Goal: Task Accomplishment & Management: Complete application form

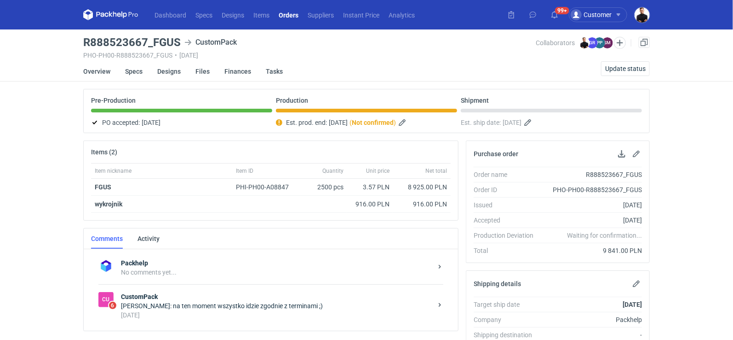
click at [233, 310] on div "[DATE]" at bounding box center [276, 314] width 311 height 9
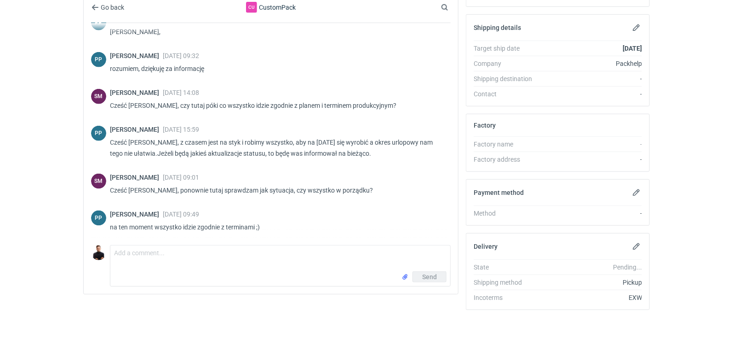
scroll to position [257, 0]
click at [212, 257] on textarea "Comment message" at bounding box center [280, 257] width 340 height 26
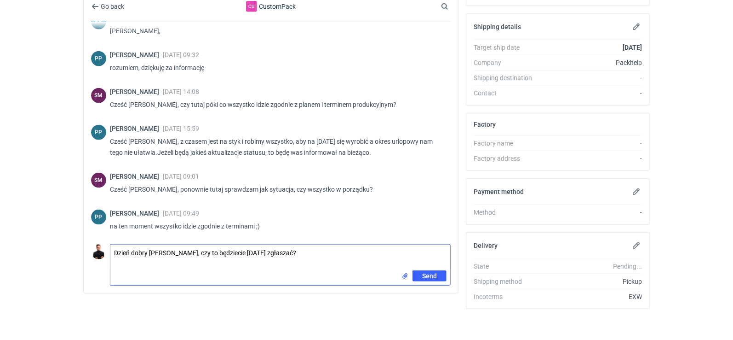
type textarea "Dzień dobry [PERSON_NAME], czy to będziecie [DATE] zgłaszać?"
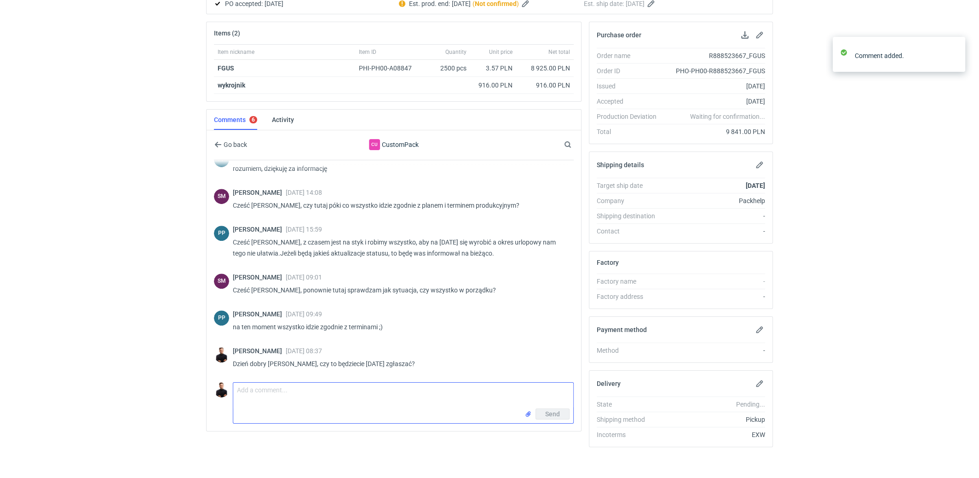
scroll to position [525, 0]
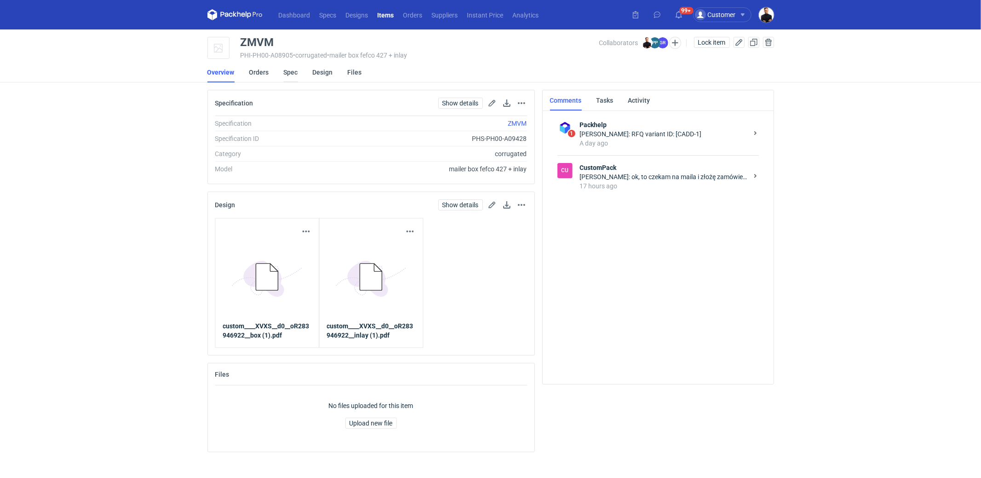
click at [295, 72] on link "Spec" at bounding box center [291, 72] width 14 height 20
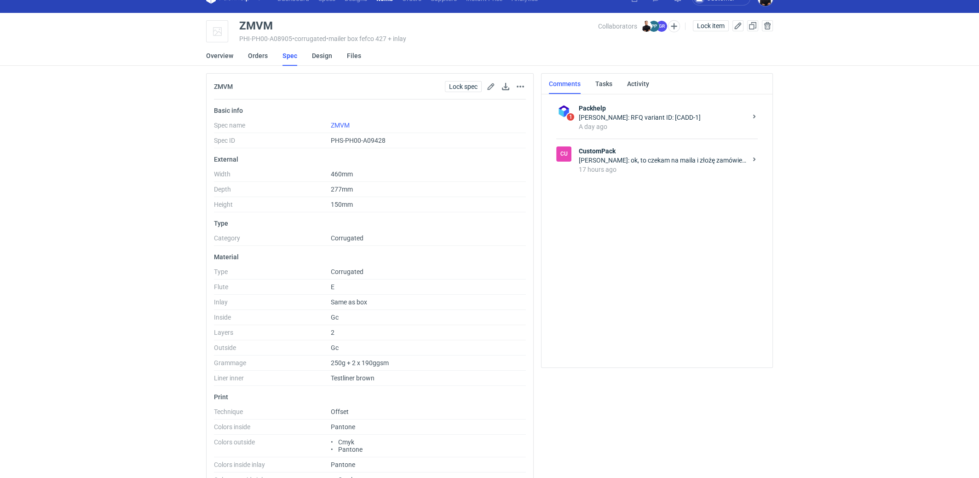
scroll to position [17, 0]
click at [493, 87] on button "button" at bounding box center [490, 86] width 11 height 11
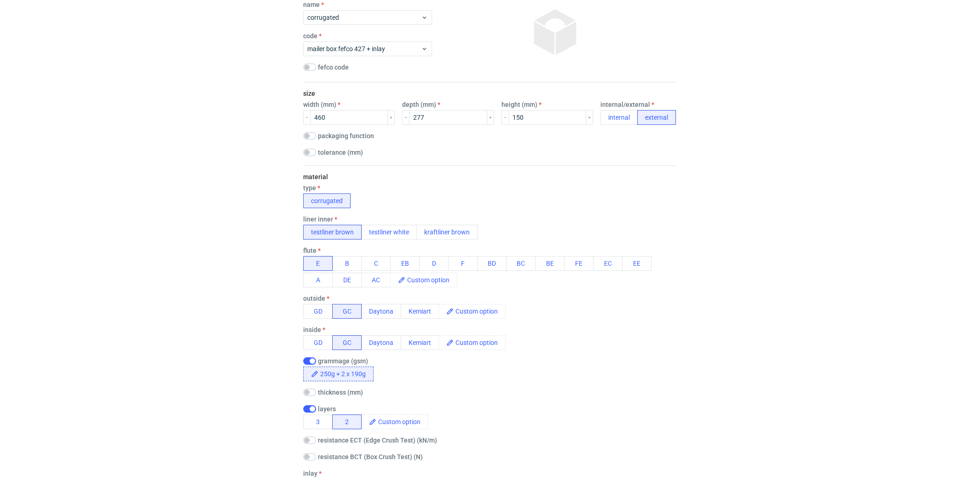
scroll to position [89, 0]
click at [463, 314] on span at bounding box center [480, 312] width 52 height 14
click at [492, 308] on span "GC1 (Uncoated side)" at bounding box center [488, 312] width 68 height 14
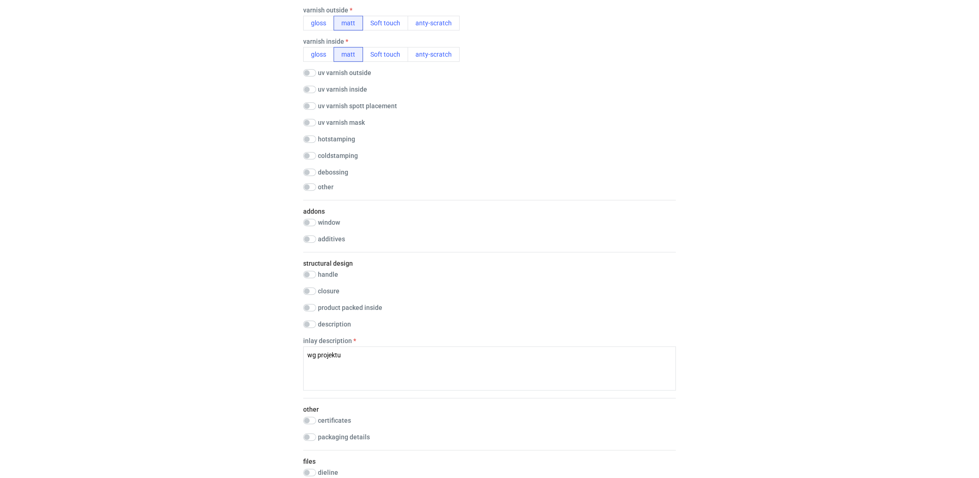
scroll to position [1060, 0]
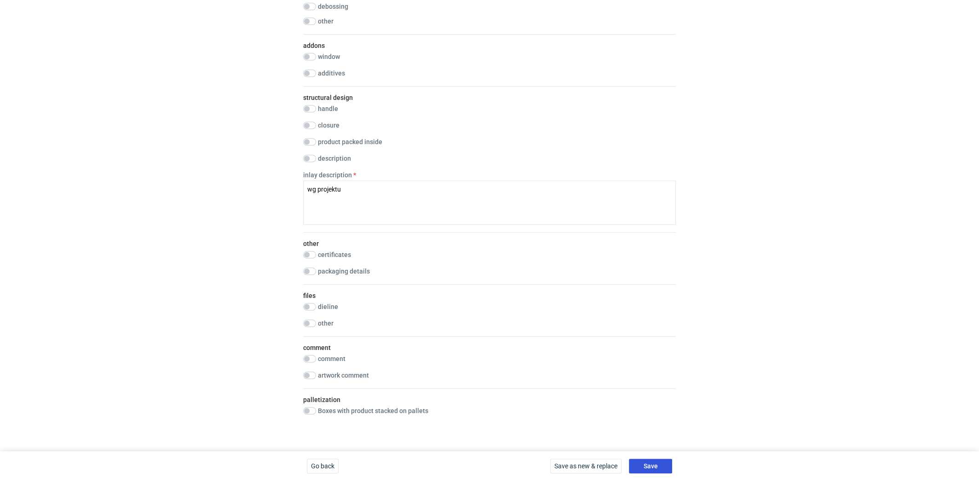
click at [656, 462] on span "Save" at bounding box center [651, 465] width 14 height 6
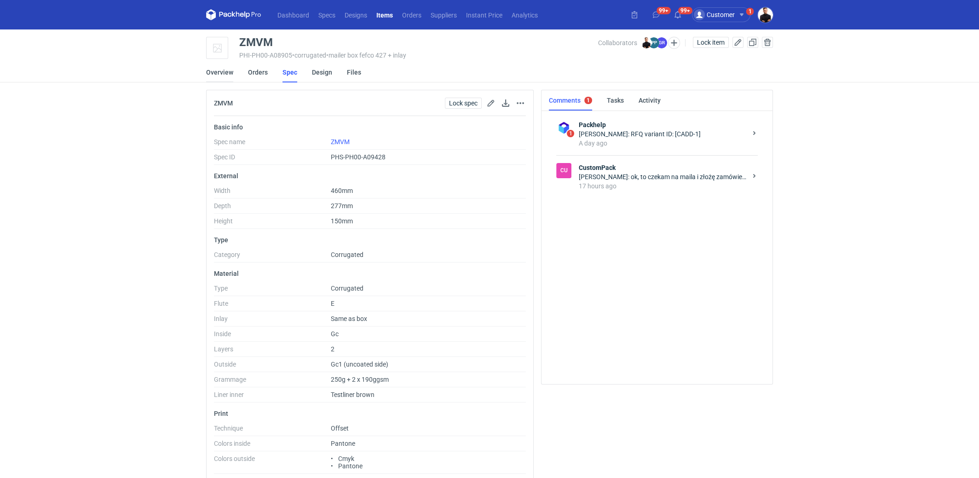
click at [220, 74] on link "Overview" at bounding box center [219, 72] width 27 height 20
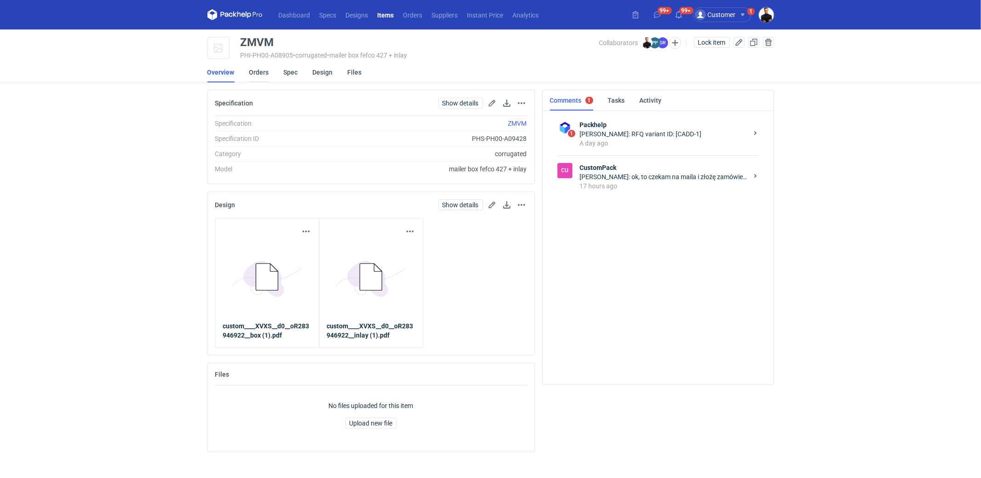
click at [267, 70] on link "Orders" at bounding box center [259, 72] width 20 height 20
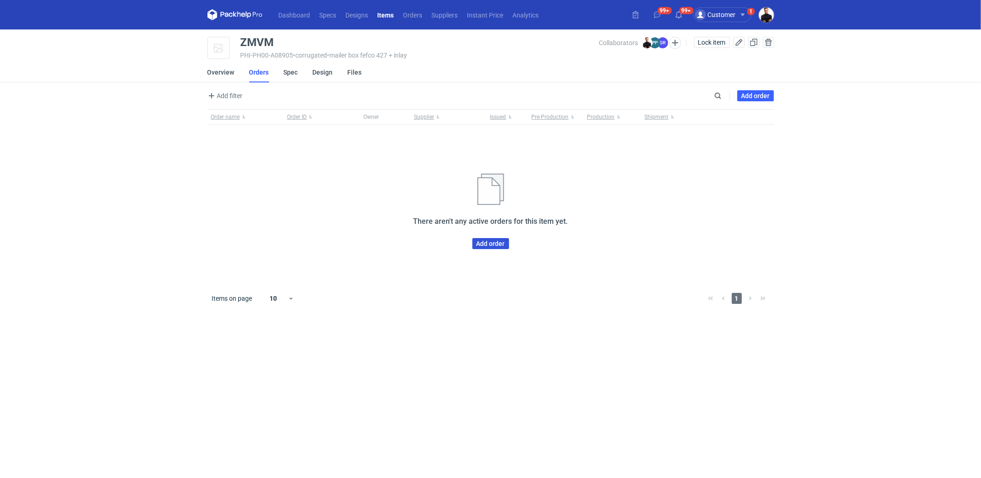
click at [491, 243] on link "Add order" at bounding box center [491, 243] width 37 height 11
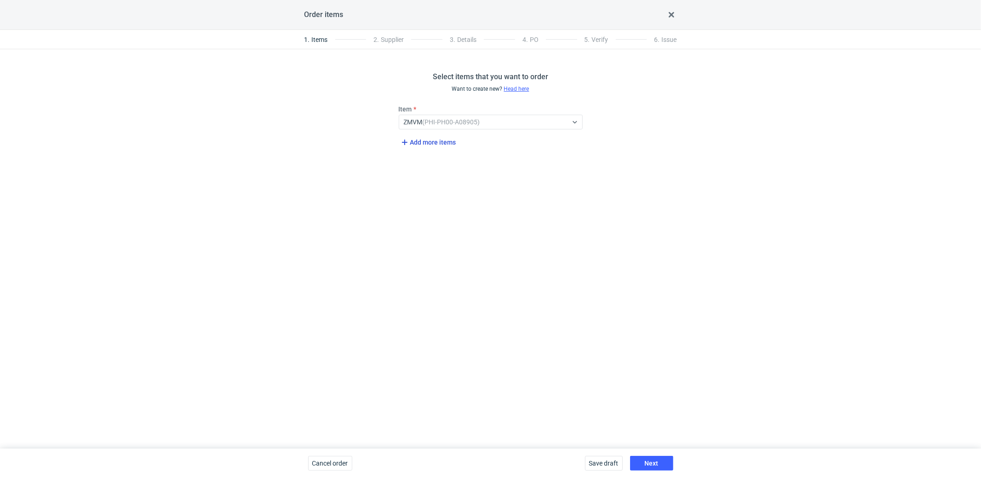
click at [433, 142] on span "Add more items" at bounding box center [427, 142] width 57 height 11
click at [588, 150] on button "button" at bounding box center [592, 153] width 11 height 11
click at [648, 476] on div "Save draft Next" at bounding box center [630, 462] width 96 height 29
click at [647, 471] on div "Save draft Next" at bounding box center [630, 462] width 96 height 29
click at [647, 463] on span "Next" at bounding box center [652, 463] width 14 height 6
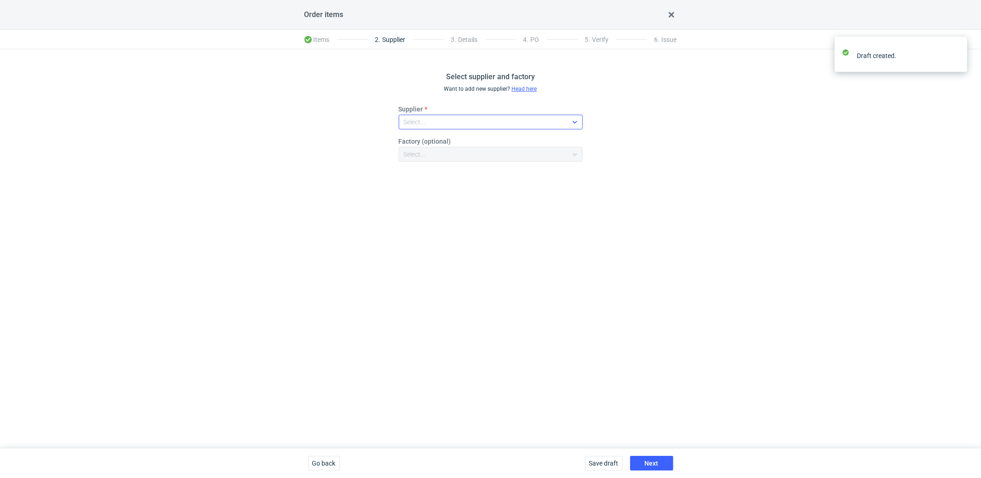
click at [441, 118] on div "Select..." at bounding box center [483, 121] width 168 height 13
type input "cust"
click at [443, 139] on span "CustomPack" at bounding box center [435, 142] width 37 height 9
click at [646, 462] on span "Next" at bounding box center [652, 463] width 14 height 6
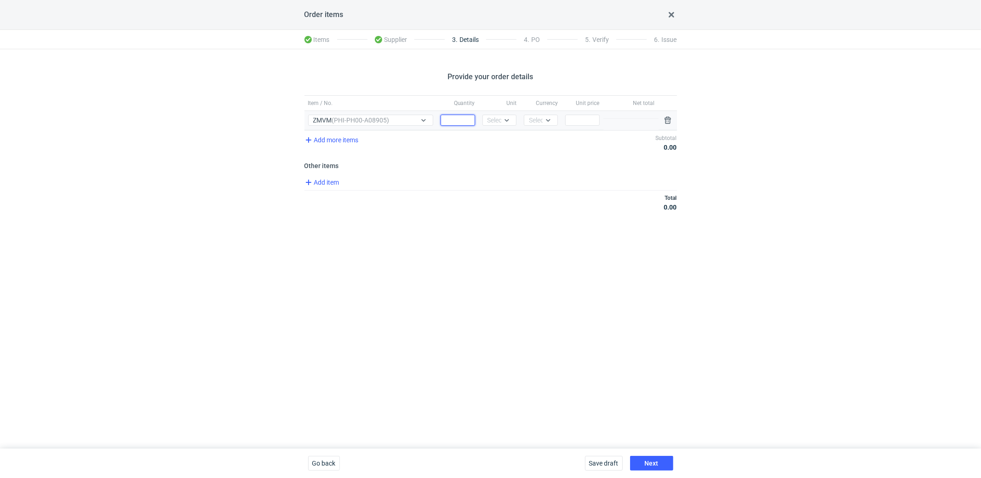
click at [469, 119] on input "Quantity" at bounding box center [458, 120] width 34 height 11
type input "5"
click at [500, 117] on div "Select..." at bounding box center [499, 119] width 23 height 9
click at [508, 138] on div "pcs" at bounding box center [499, 138] width 19 height 9
click at [542, 116] on div "Select..." at bounding box center [540, 119] width 23 height 9
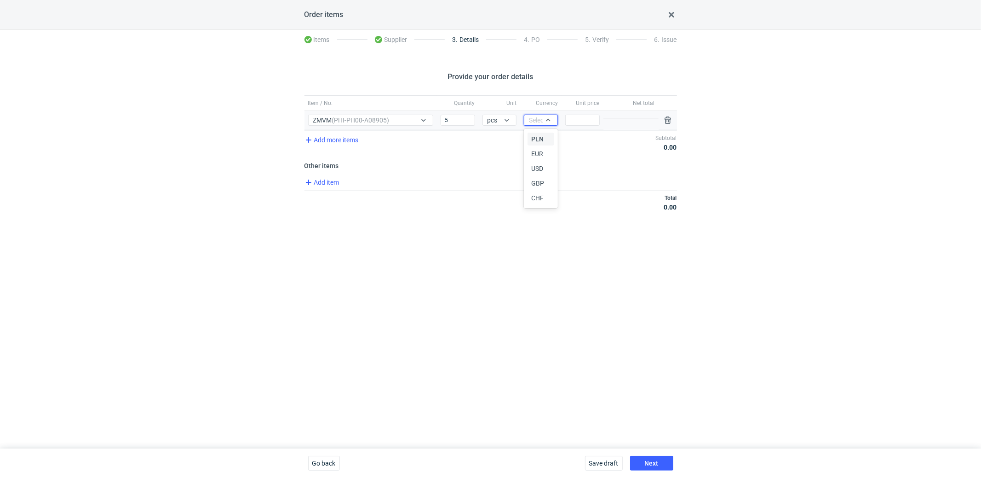
click at [541, 140] on span "PLN" at bounding box center [537, 138] width 12 height 9
click at [586, 119] on input "Price" at bounding box center [582, 120] width 34 height 11
click at [321, 181] on span "Add item" at bounding box center [321, 182] width 37 height 11
click at [352, 190] on div "Item / No." at bounding box center [413, 184] width 216 height 15
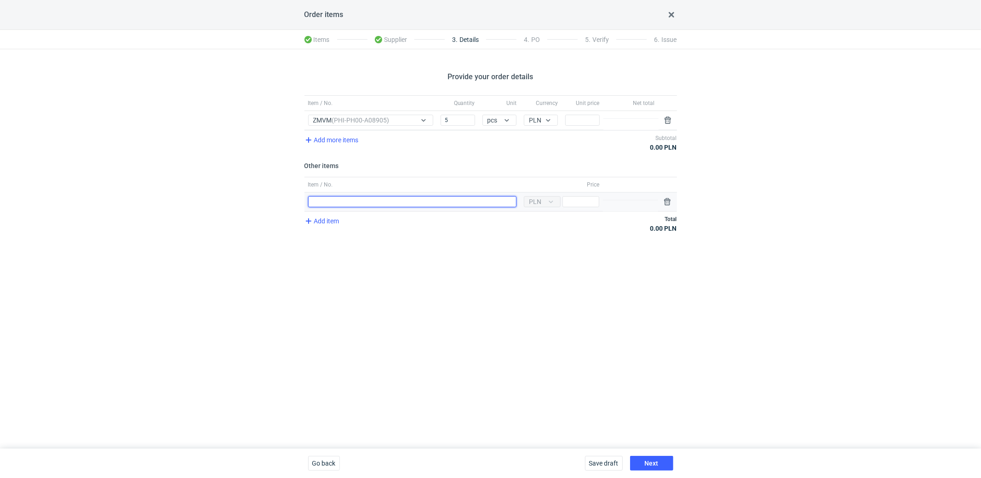
click at [355, 199] on input "Item / No." at bounding box center [412, 201] width 208 height 11
drag, startPoint x: 355, startPoint y: 199, endPoint x: 277, endPoint y: 188, distance: 78.9
click at [277, 188] on div "Provide your order details Item / No. Quantity Unit Currency Unit price Net tot…" at bounding box center [490, 248] width 981 height 399
type input "wykrojnik"
type input "2000"
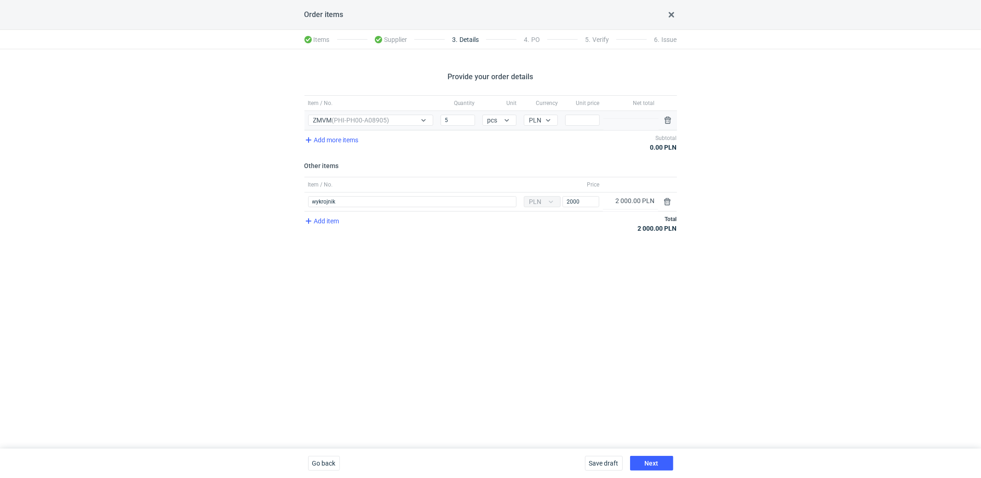
click at [582, 112] on div "Price" at bounding box center [582, 120] width 41 height 19
click at [582, 120] on input "Price" at bounding box center [582, 120] width 34 height 11
type input "1300"
click at [808, 231] on div "Provide your order details Item / No. Quantity Unit Currency Unit price Net tot…" at bounding box center [490, 248] width 981 height 399
drag, startPoint x: 654, startPoint y: 466, endPoint x: 654, endPoint y: 457, distance: 9.2
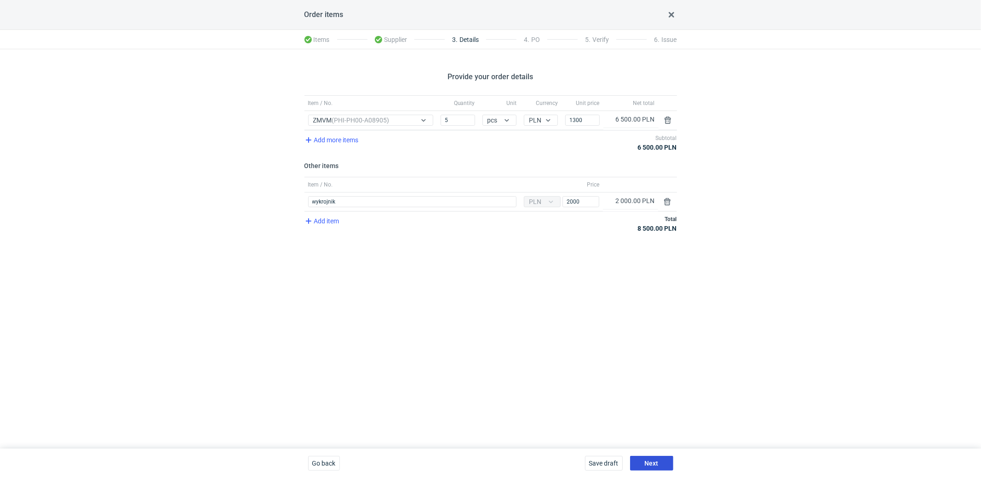
click at [654, 466] on span "Next" at bounding box center [652, 463] width 14 height 6
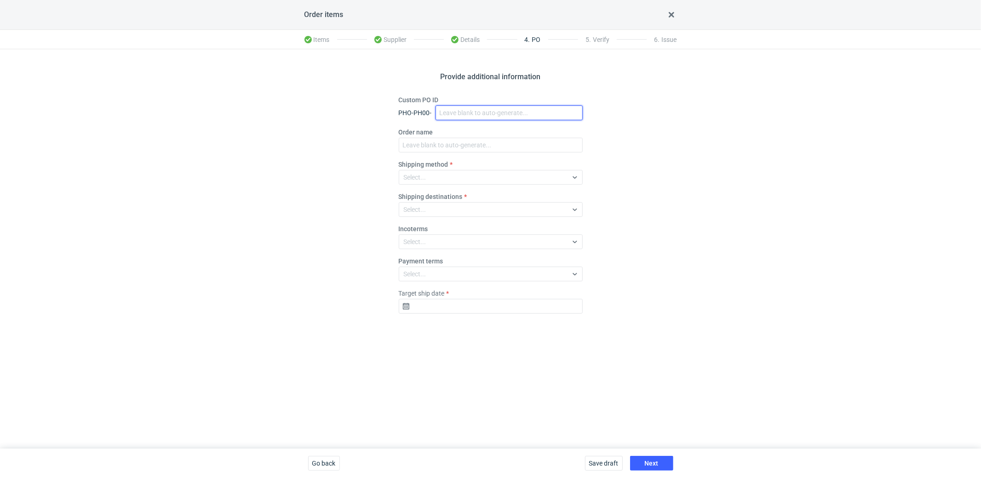
click at [496, 107] on input "Custom PO ID" at bounding box center [509, 112] width 147 height 15
paste input "R583018159"
click at [512, 110] on input "R583018159_ZMVM" at bounding box center [509, 112] width 147 height 15
type input "R583018159_ZMVM"
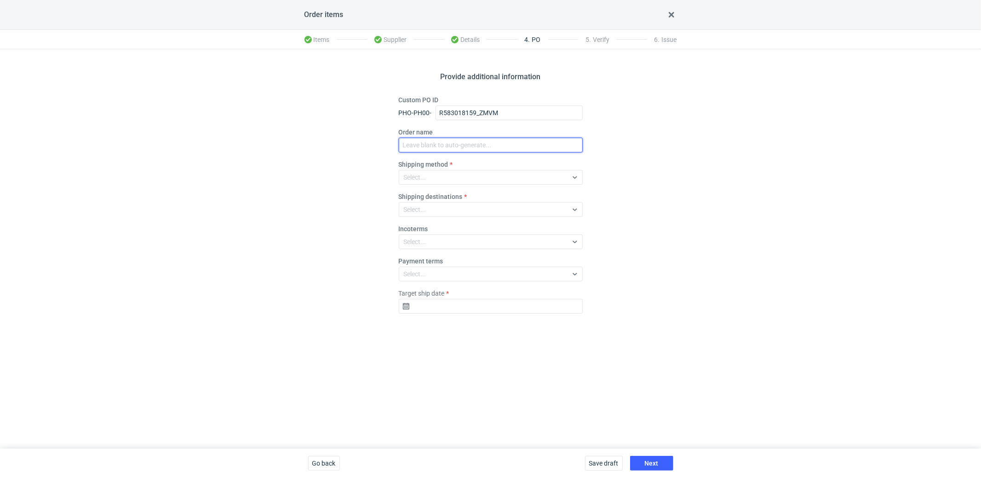
click at [511, 142] on input "Order name" at bounding box center [491, 145] width 184 height 15
paste input "R583018159_ZMVM"
type input "R583018159_ZMVM"
click at [460, 171] on div "Select..." at bounding box center [483, 177] width 168 height 13
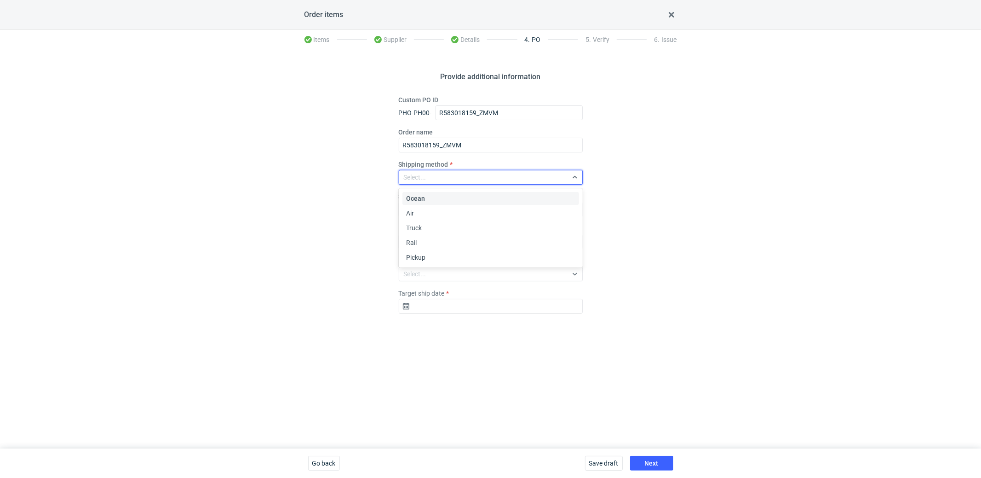
click at [445, 265] on div "Ocean Air Truck Rail Pickup" at bounding box center [492, 227] width 179 height 75
click at [446, 257] on div "Pickup" at bounding box center [490, 257] width 169 height 9
click at [430, 209] on div "Select..." at bounding box center [483, 209] width 168 height 13
drag, startPoint x: 378, startPoint y: 222, endPoint x: 451, endPoint y: 257, distance: 80.5
click at [378, 222] on div "Provide additional information Custom PO ID PHO-PH00- R583018159_ZMVM Order nam…" at bounding box center [490, 248] width 981 height 399
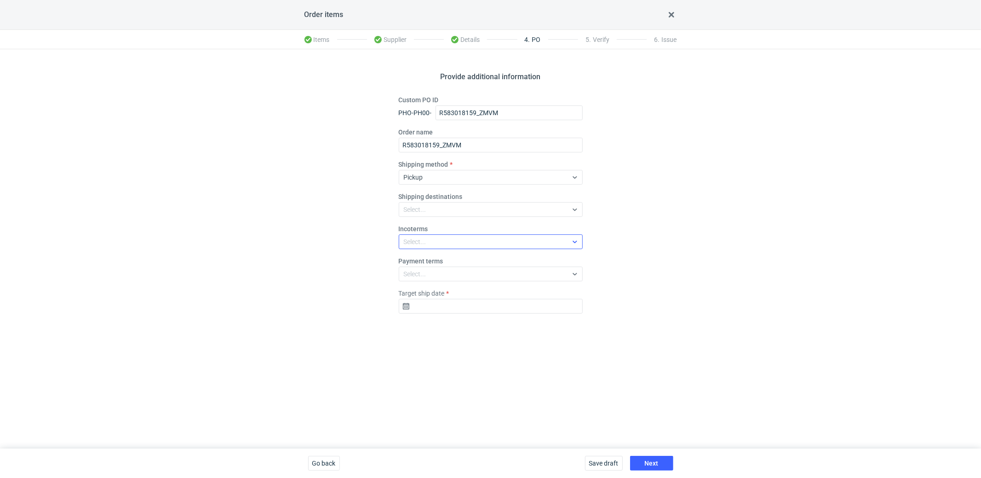
click at [449, 245] on div "Select..." at bounding box center [483, 241] width 168 height 13
click at [423, 97] on div "EXW" at bounding box center [490, 98] width 169 height 9
click at [454, 309] on input "Target ship date" at bounding box center [491, 306] width 184 height 15
click at [519, 258] on span "29" at bounding box center [520, 255] width 7 height 9
type input "2025-08-29"
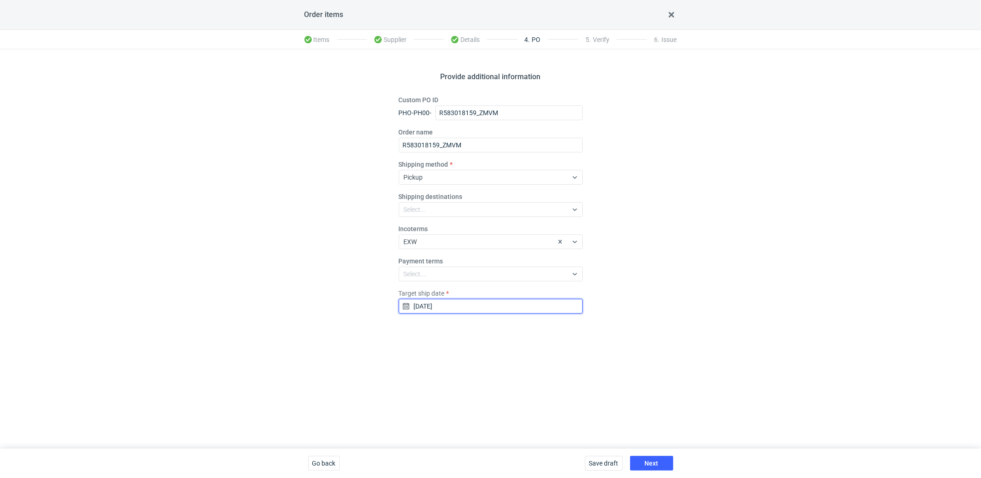
click at [480, 303] on input "2025-08-29" at bounding box center [491, 306] width 184 height 15
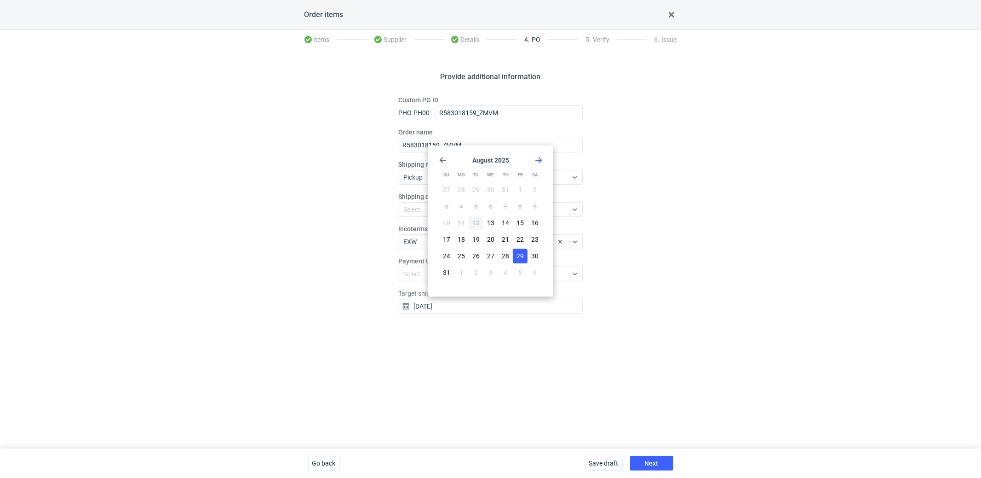
click at [521, 254] on span "29" at bounding box center [520, 255] width 7 height 9
click at [662, 464] on button "Next" at bounding box center [651, 463] width 43 height 15
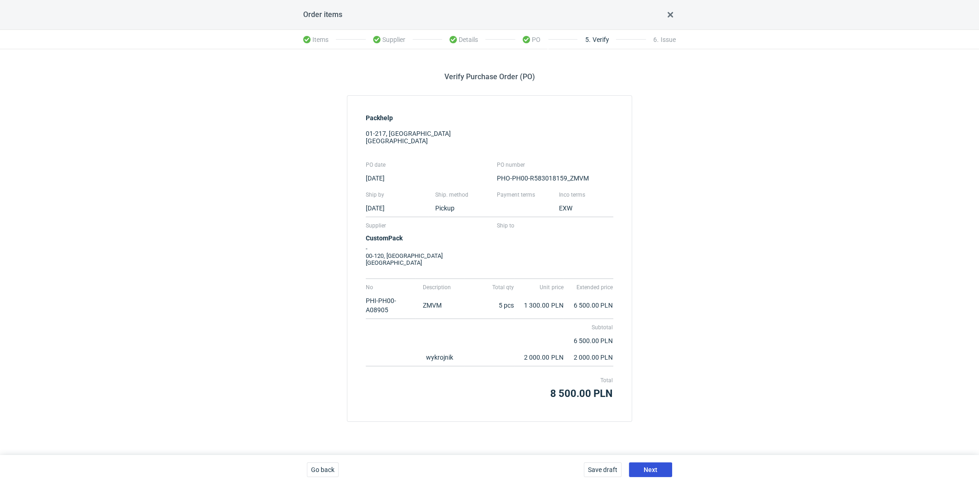
click at [655, 474] on button "Next" at bounding box center [650, 469] width 43 height 15
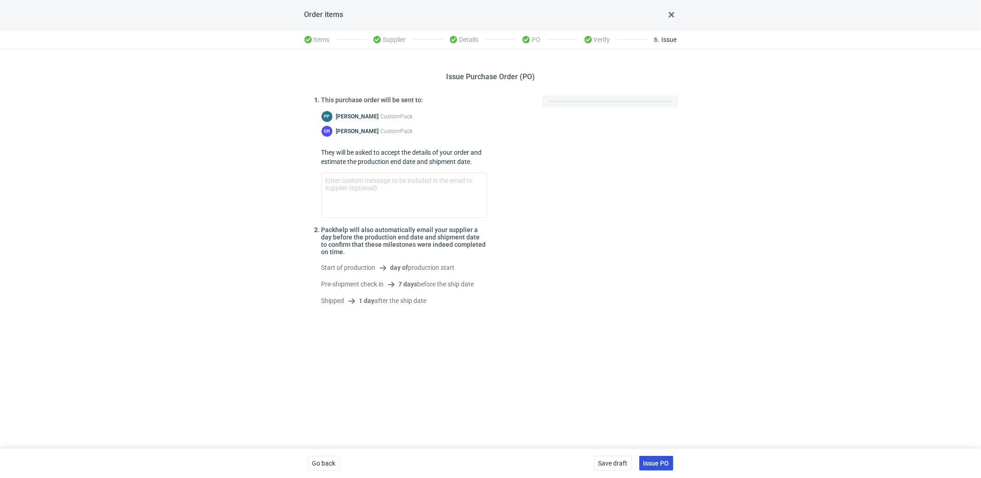
click at [648, 464] on span "Issue PO" at bounding box center [657, 463] width 26 height 6
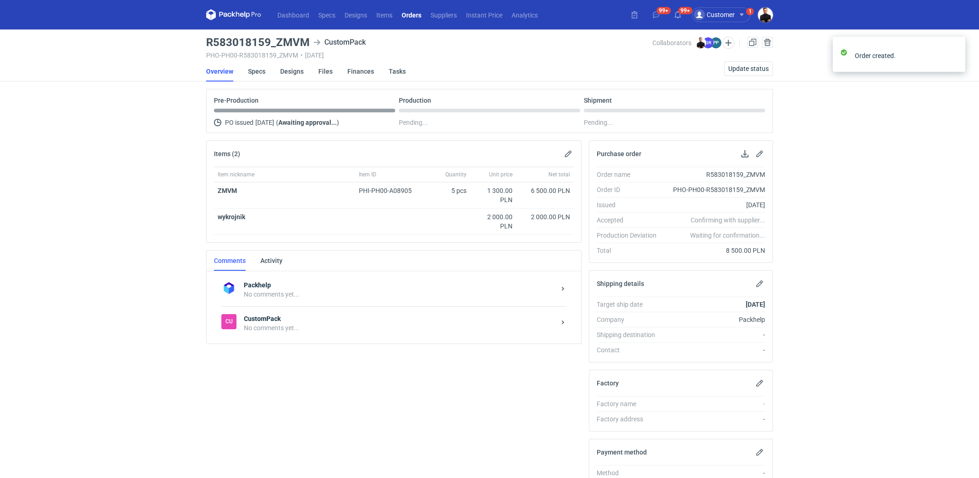
click at [335, 323] on div "No comments yet..." at bounding box center [399, 327] width 311 height 9
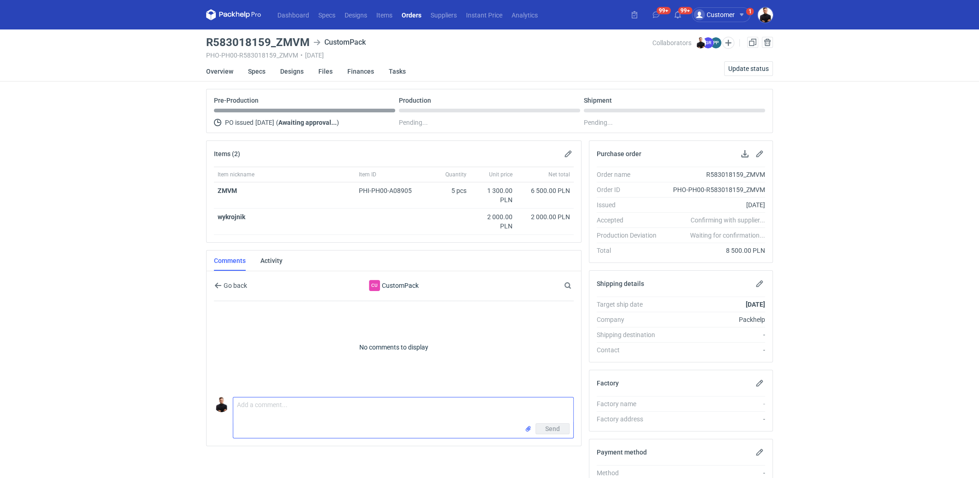
drag, startPoint x: 358, startPoint y: 409, endPoint x: 374, endPoint y: 395, distance: 21.2
click at [358, 409] on textarea "Comment message" at bounding box center [403, 410] width 340 height 26
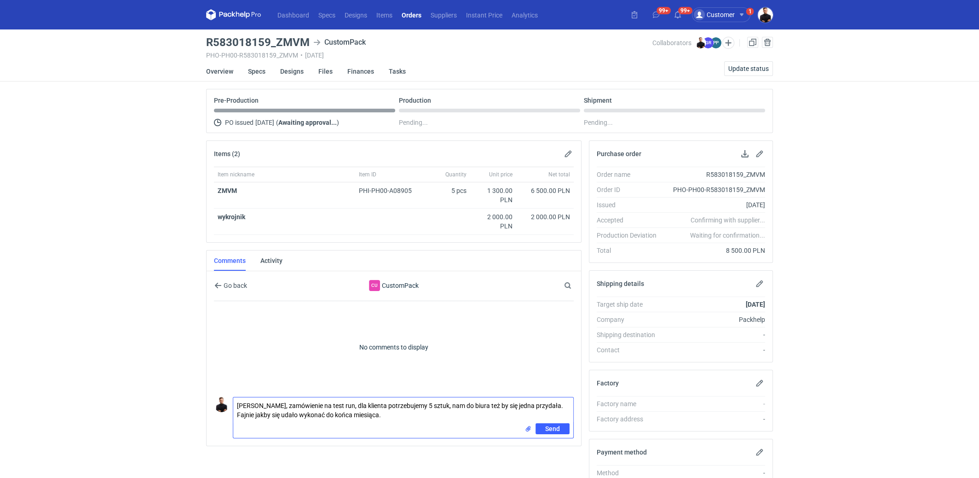
type textarea "Panie Pawle, zamówienie na test run, dla klienta potrzebujemy 5 sztuk, nam do b…"
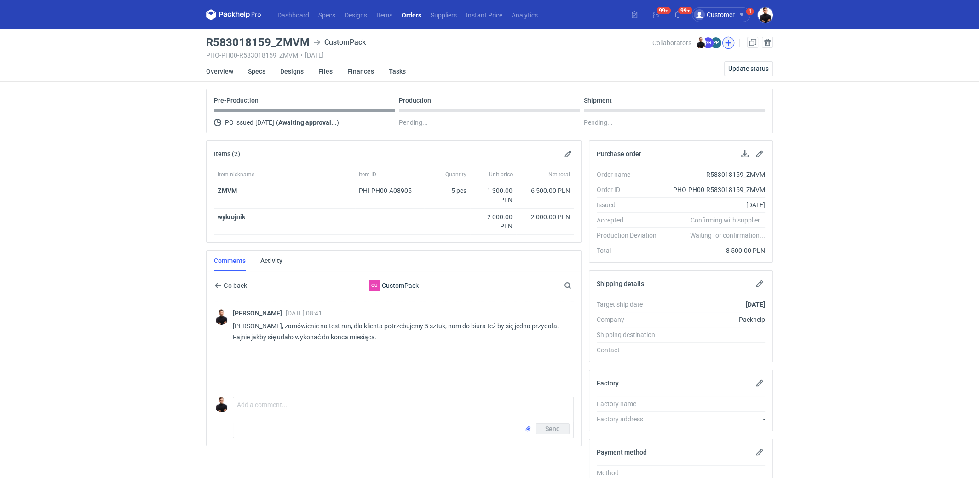
click at [724, 41] on button "button" at bounding box center [728, 43] width 12 height 12
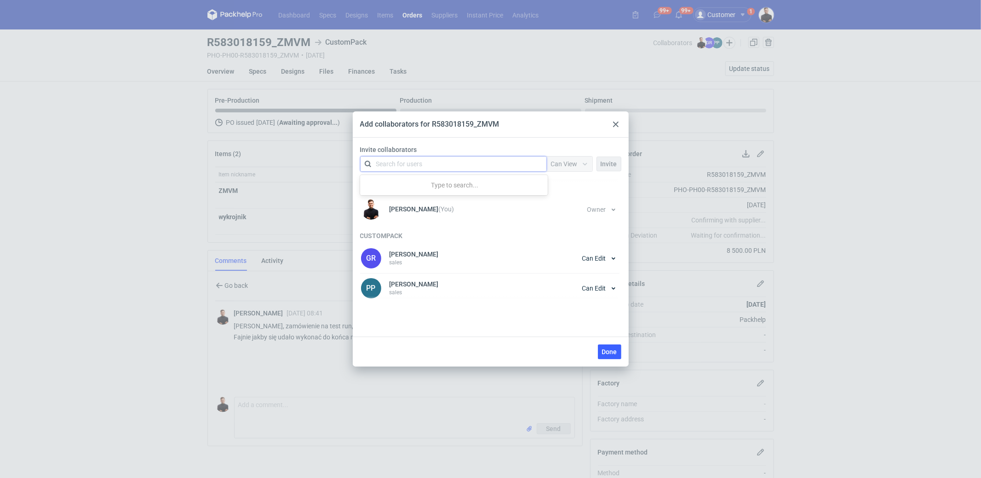
click at [435, 166] on div "Search for users" at bounding box center [452, 163] width 160 height 13
type input "seb"
click at [440, 185] on span "production at Packhelp" at bounding box center [468, 186] width 66 height 7
click at [566, 157] on div "Can View" at bounding box center [570, 163] width 46 height 15
click at [574, 214] on div "Owner" at bounding box center [570, 214] width 31 height 9
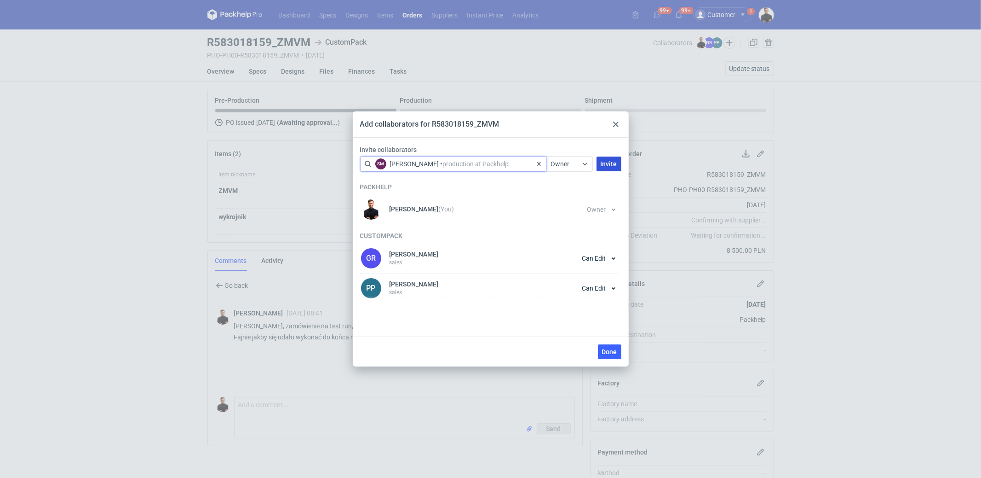
click at [606, 165] on span "Invite" at bounding box center [609, 164] width 17 height 6
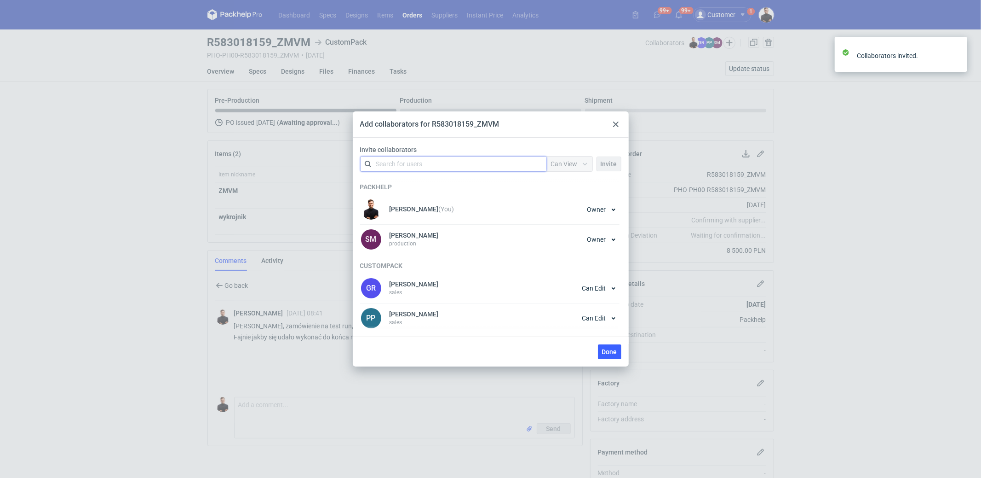
click at [616, 128] on div at bounding box center [616, 124] width 11 height 11
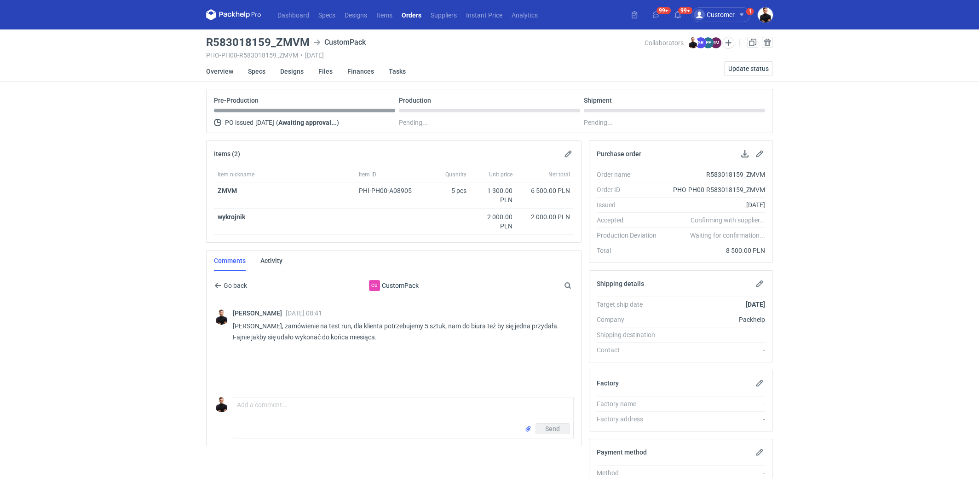
click at [877, 214] on div "Dashboard Specs Designs Items Orders Suppliers Instant Price Analytics 99+ 99+ …" at bounding box center [489, 239] width 979 height 478
